Goal: Understand process/instructions: Learn how to perform a task or action

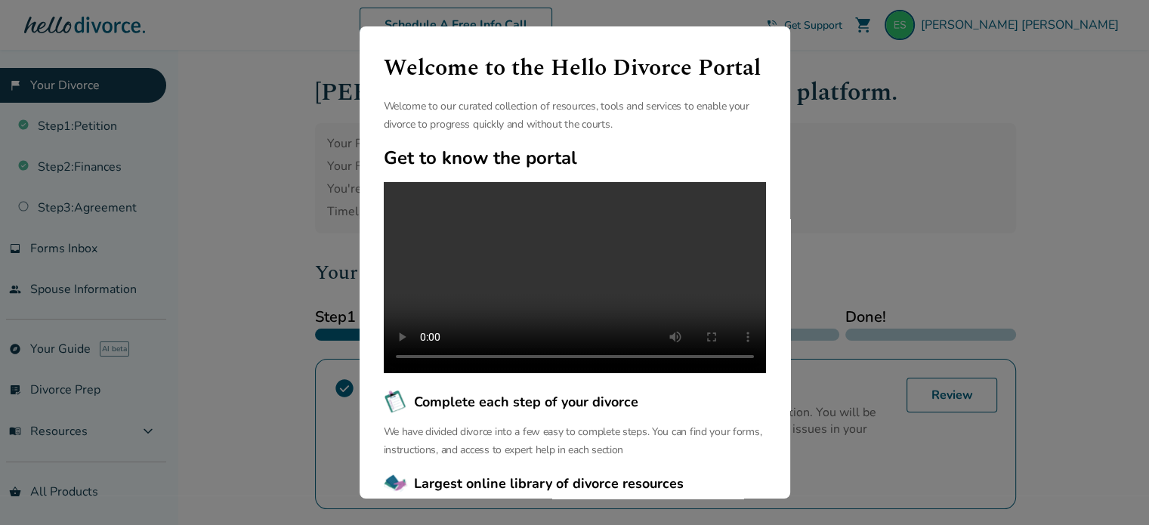
click at [254, 166] on div "Welcome to the Hello Divorce Portal Welcome to our curated collection of resour…" at bounding box center [574, 262] width 1149 height 525
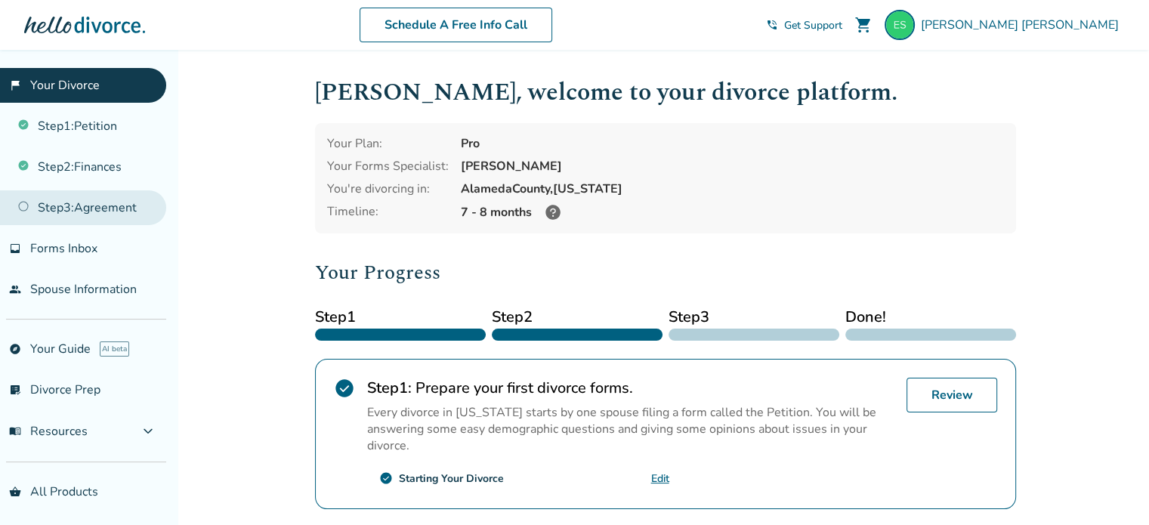
click at [109, 207] on link "Step 3 : Agreement" at bounding box center [83, 207] width 166 height 35
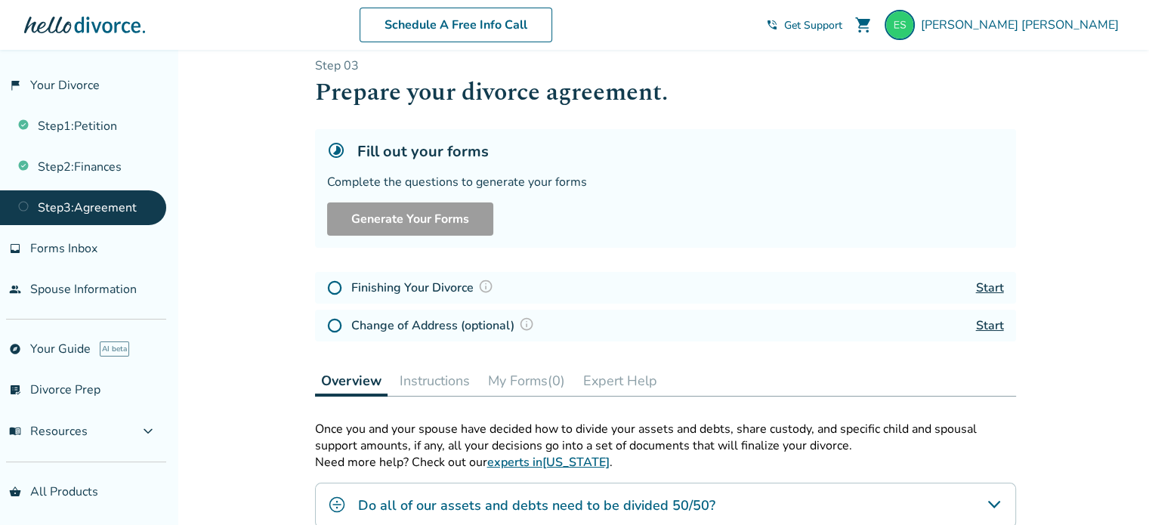
scroll to position [12, 0]
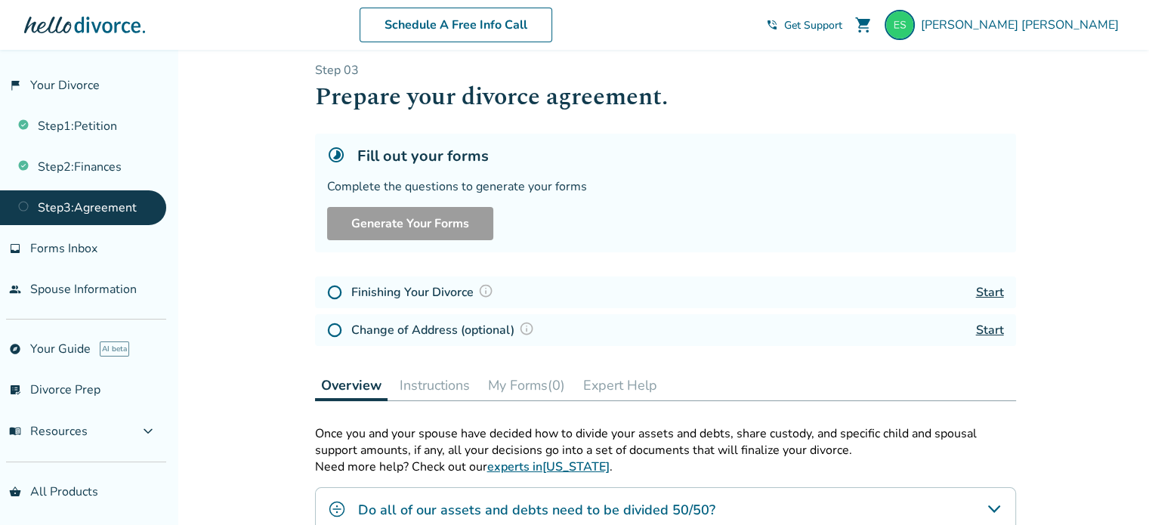
click at [991, 289] on link "Start" at bounding box center [990, 292] width 28 height 17
